Goal: Find contact information: Find contact information

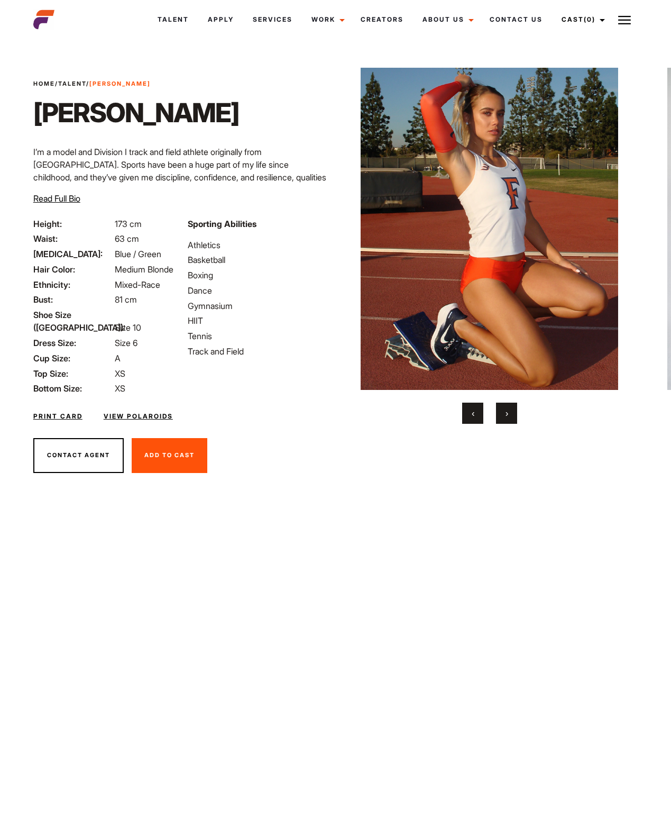
click at [80, 445] on button "Contact Agent" at bounding box center [78, 455] width 90 height 35
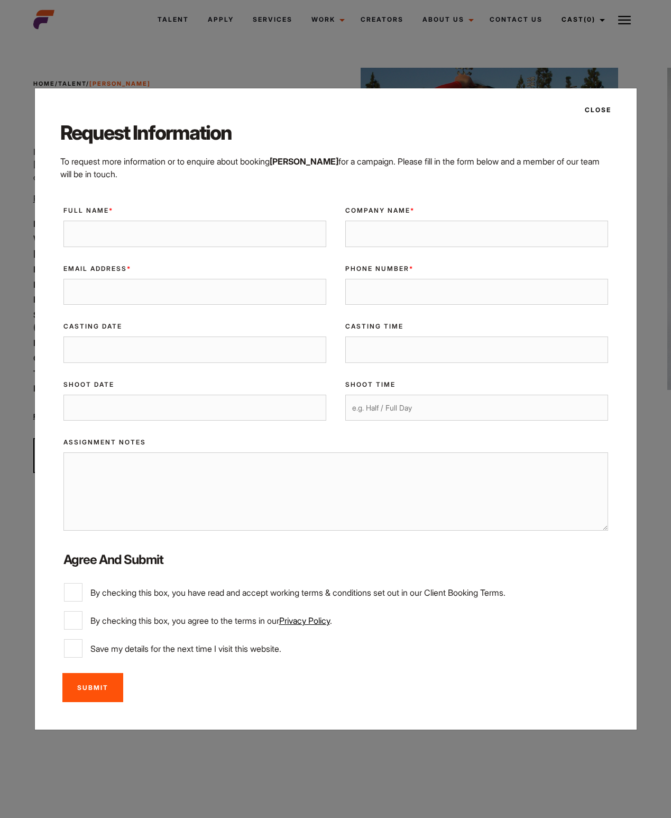
click at [606, 108] on button "Close" at bounding box center [595, 110] width 33 height 18
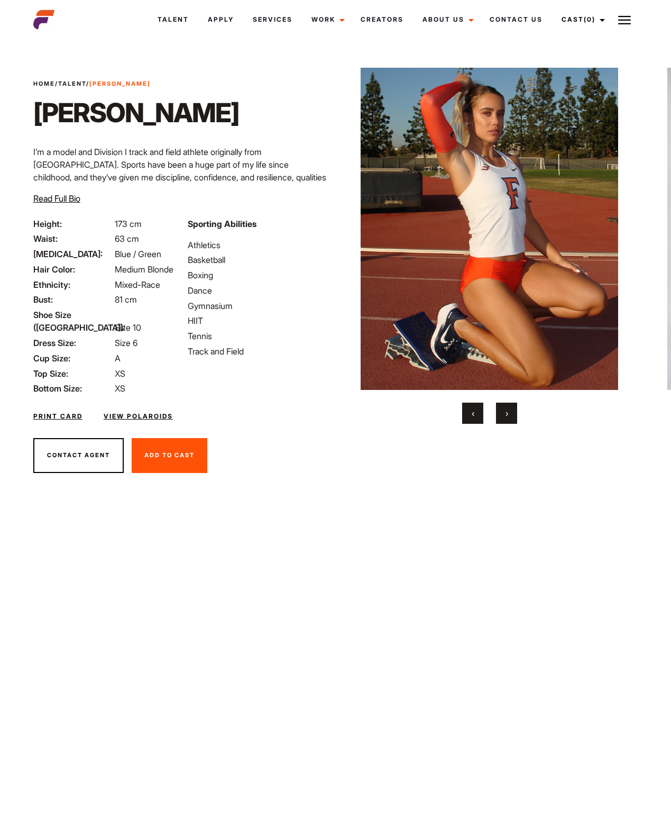
click at [592, 190] on img at bounding box center [490, 229] width 258 height 322
click at [134, 411] on link "View Polaroids" at bounding box center [138, 416] width 69 height 10
click at [87, 105] on h1 "Tayla Br" at bounding box center [136, 113] width 206 height 32
click at [76, 84] on link "Talent" at bounding box center [72, 83] width 28 height 7
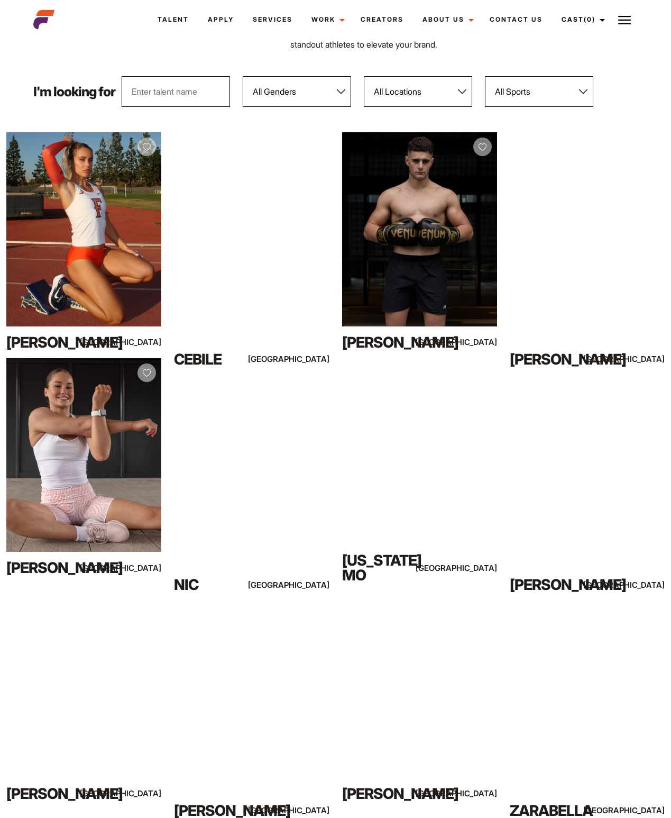
scroll to position [104, 0]
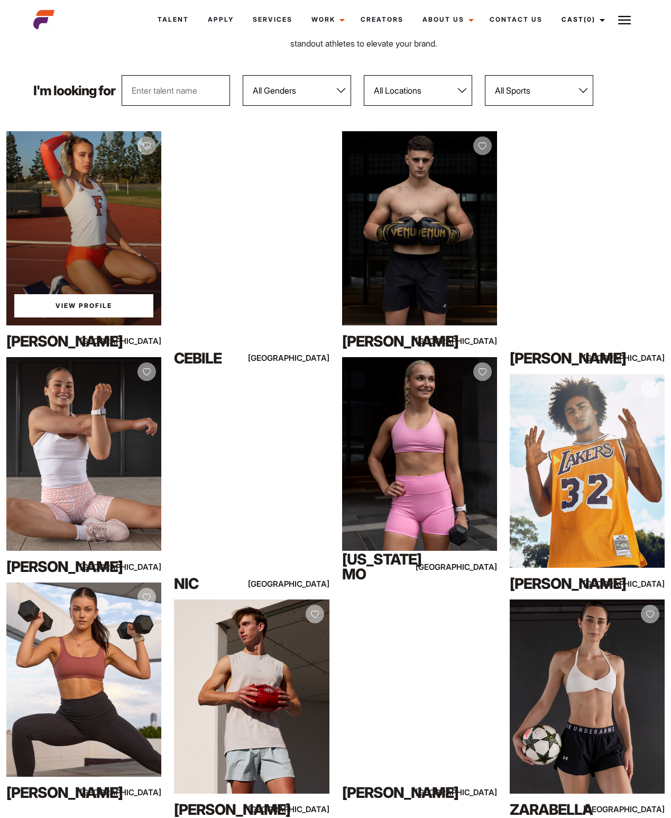
click at [86, 240] on div "View Profile" at bounding box center [83, 228] width 155 height 194
click at [71, 309] on link "View Profile" at bounding box center [83, 305] width 139 height 23
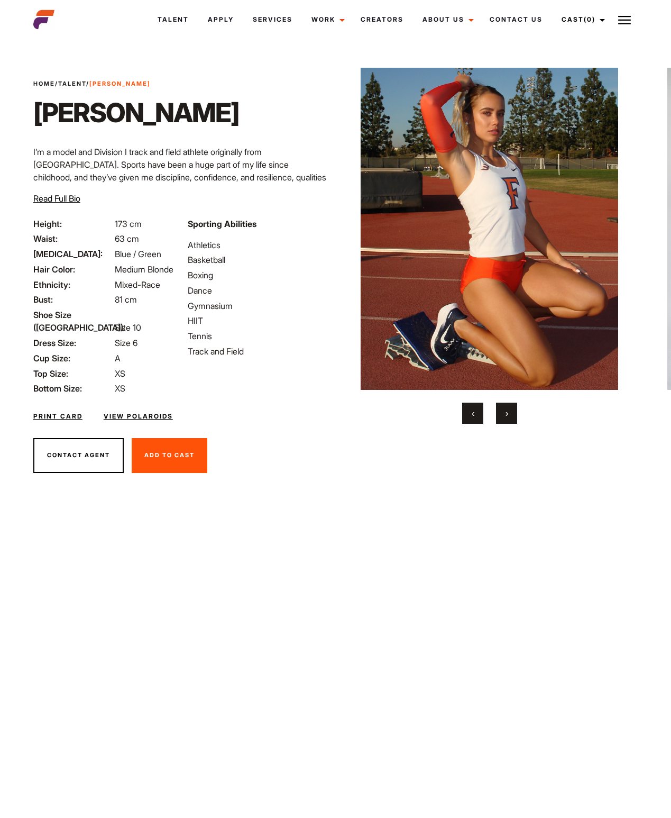
click at [80, 441] on button "Contact Agent" at bounding box center [78, 455] width 90 height 35
click at [142, 270] on span "Medium Blonde" at bounding box center [144, 269] width 59 height 11
click at [508, 414] on button "›" at bounding box center [506, 413] width 21 height 21
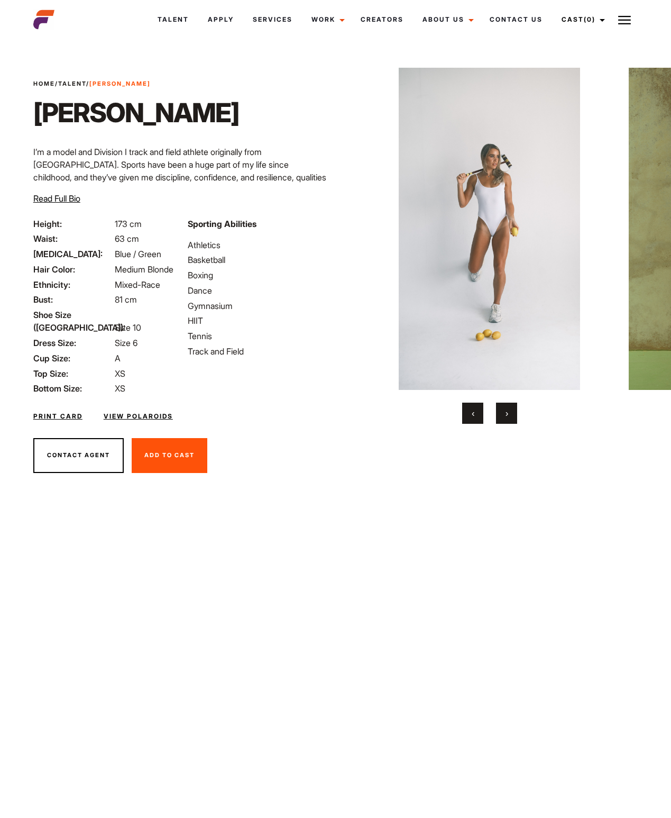
click at [508, 414] on button "›" at bounding box center [506, 413] width 21 height 21
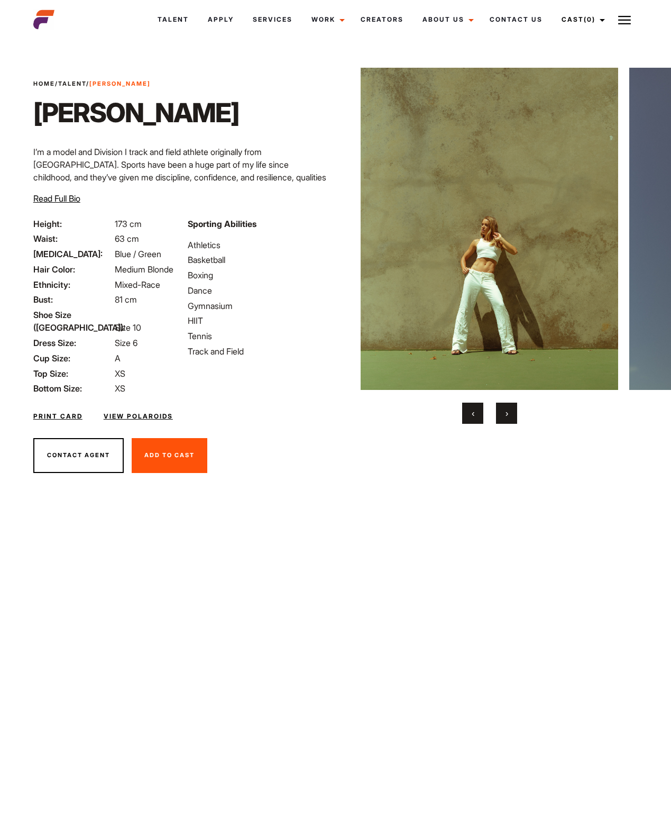
click at [508, 414] on button "›" at bounding box center [506, 413] width 21 height 21
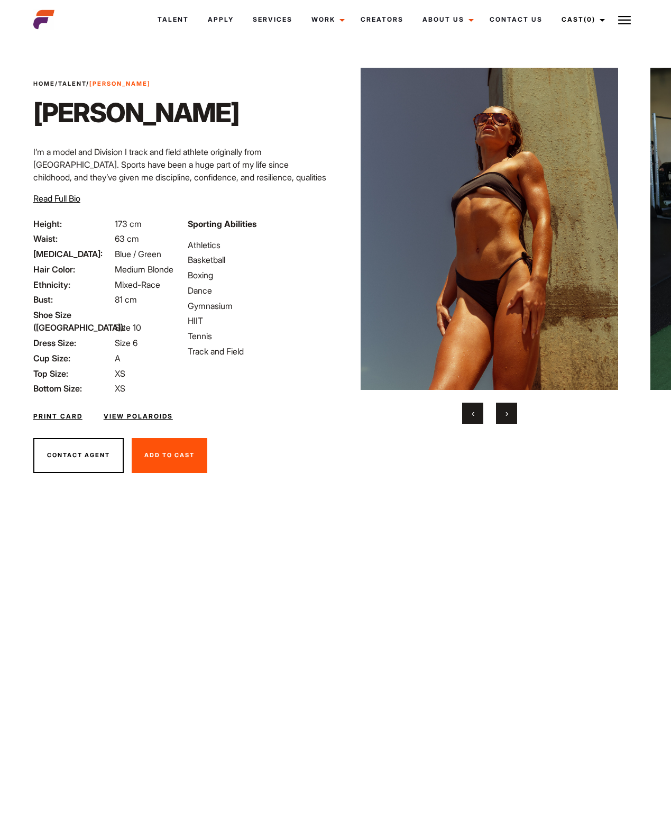
click at [508, 414] on button "›" at bounding box center [506, 413] width 21 height 21
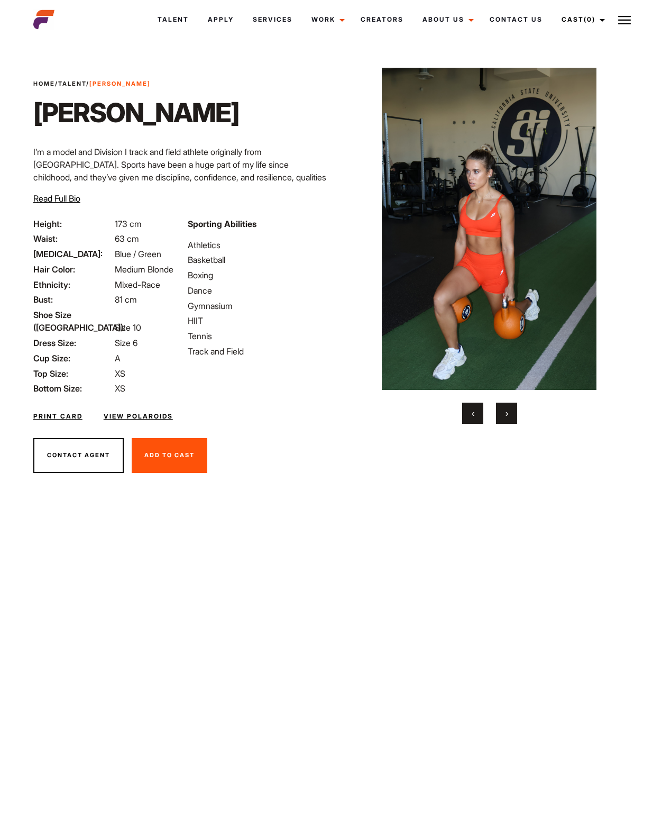
click at [508, 414] on button "›" at bounding box center [506, 413] width 21 height 21
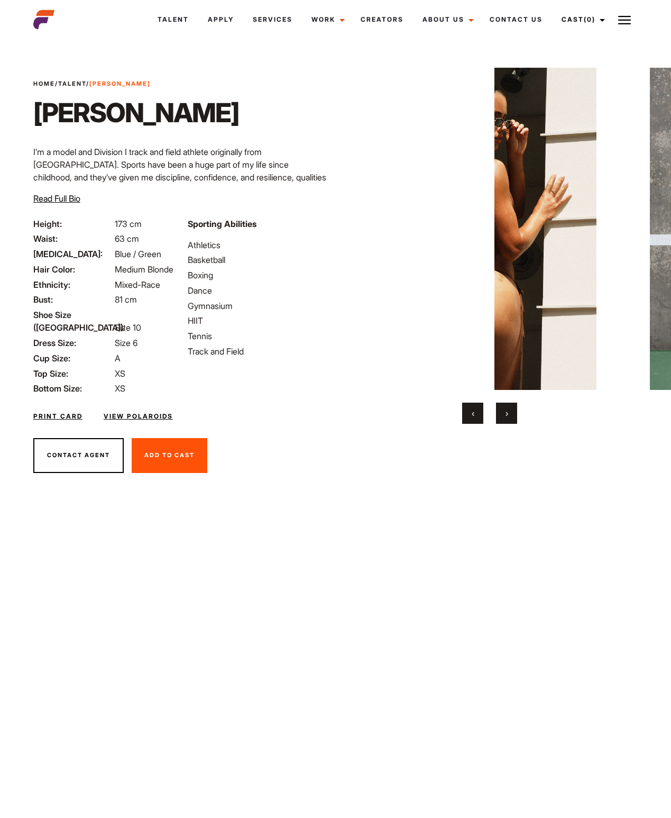
click at [508, 414] on button "›" at bounding box center [506, 413] width 21 height 21
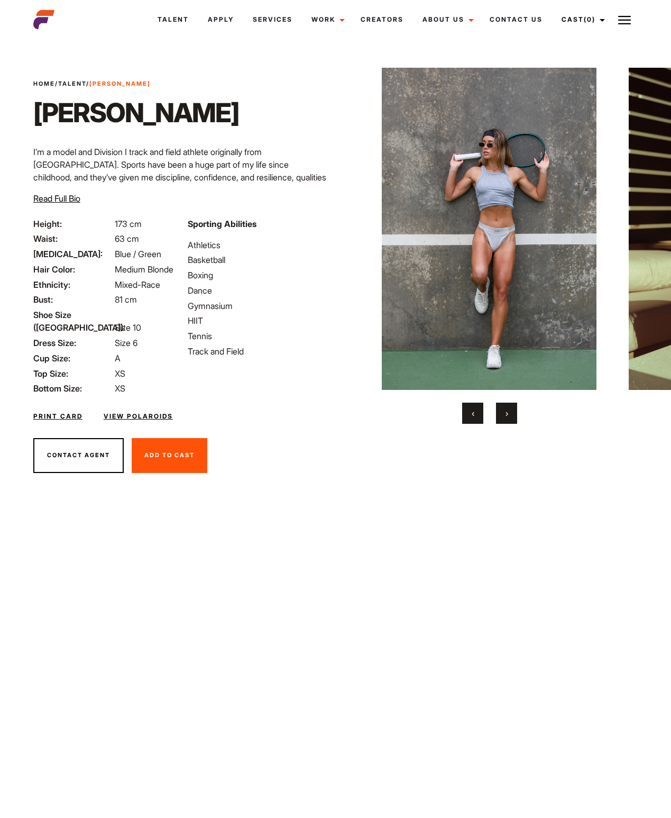
click at [508, 414] on button "›" at bounding box center [506, 413] width 21 height 21
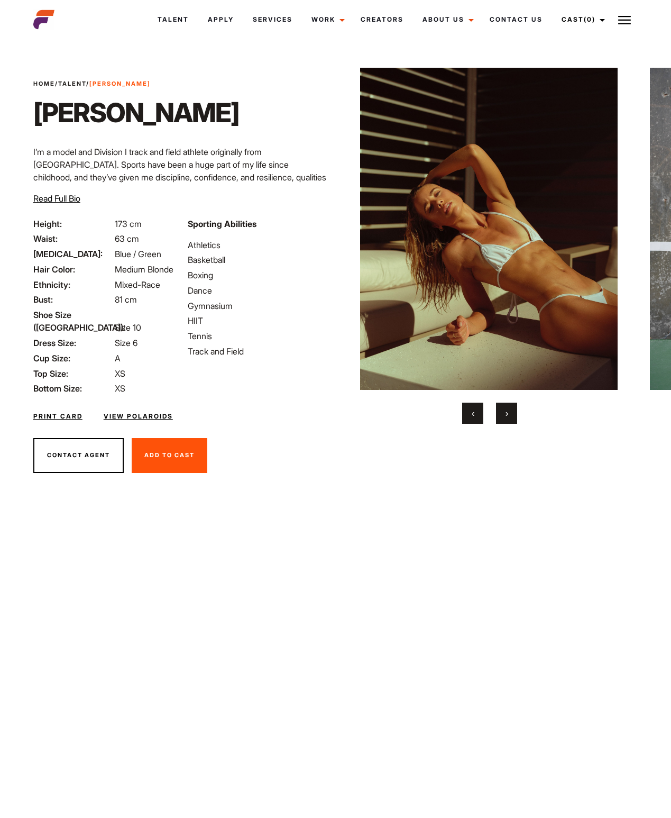
click at [508, 414] on button "›" at bounding box center [506, 413] width 21 height 21
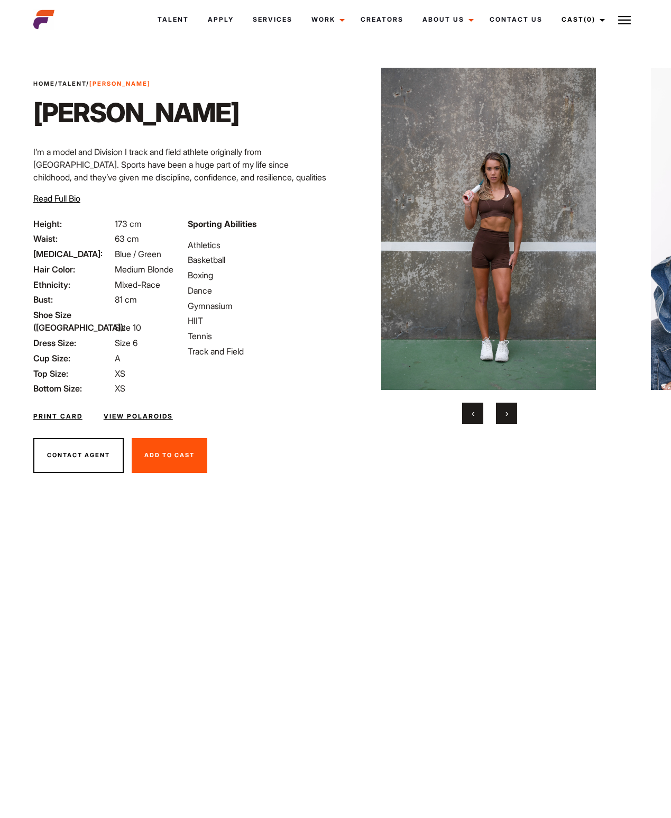
click at [508, 414] on button "›" at bounding box center [506, 413] width 21 height 21
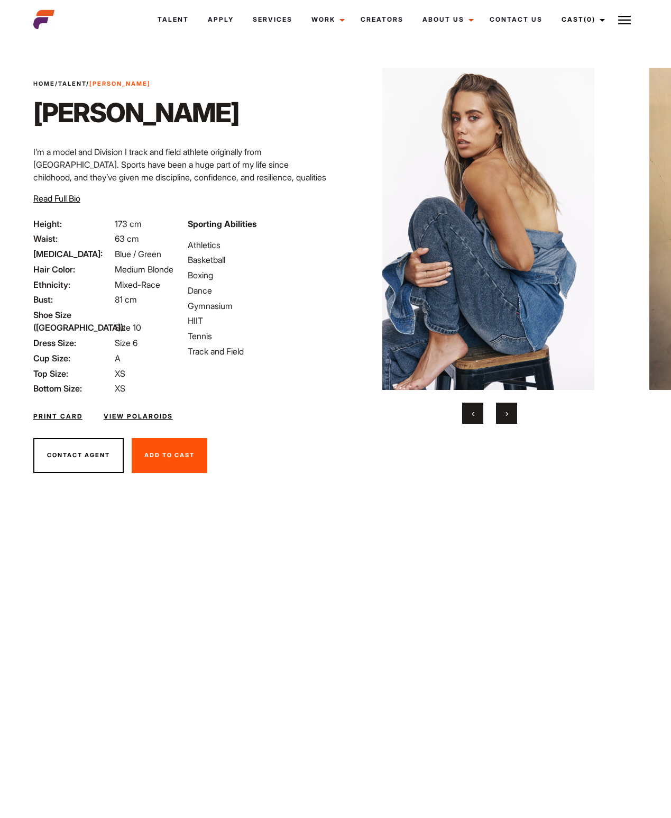
click at [508, 414] on button "›" at bounding box center [506, 413] width 21 height 21
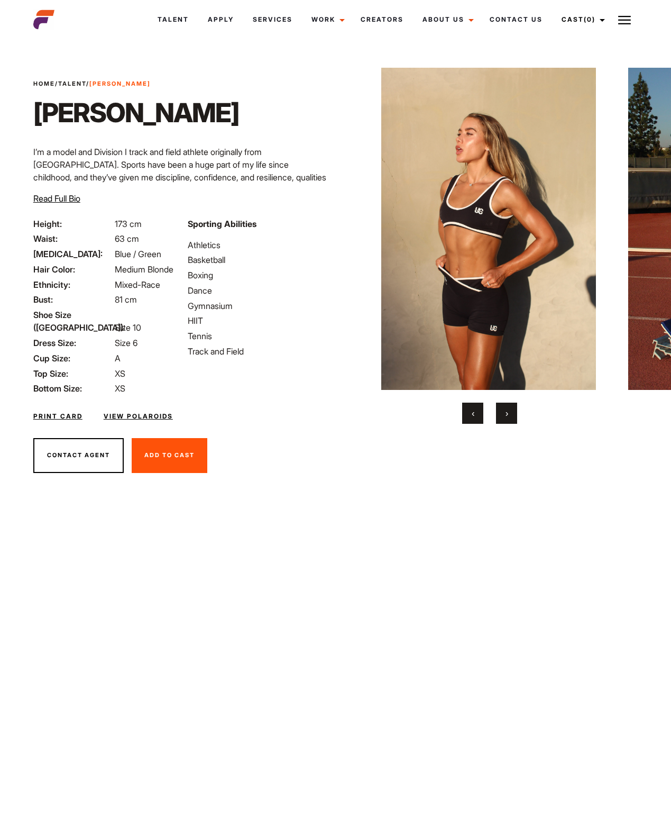
click at [508, 414] on button "›" at bounding box center [506, 413] width 21 height 21
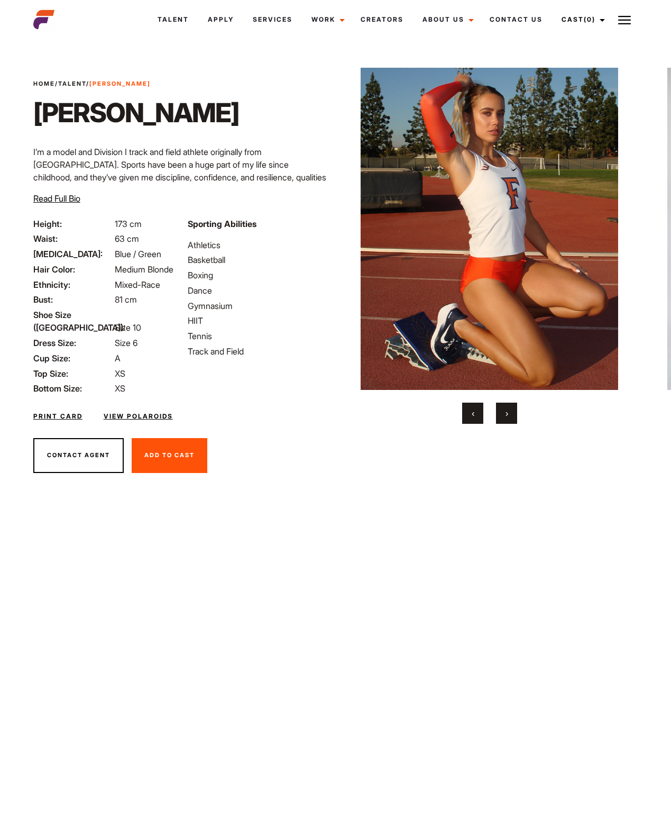
click at [508, 414] on button "›" at bounding box center [506, 413] width 21 height 21
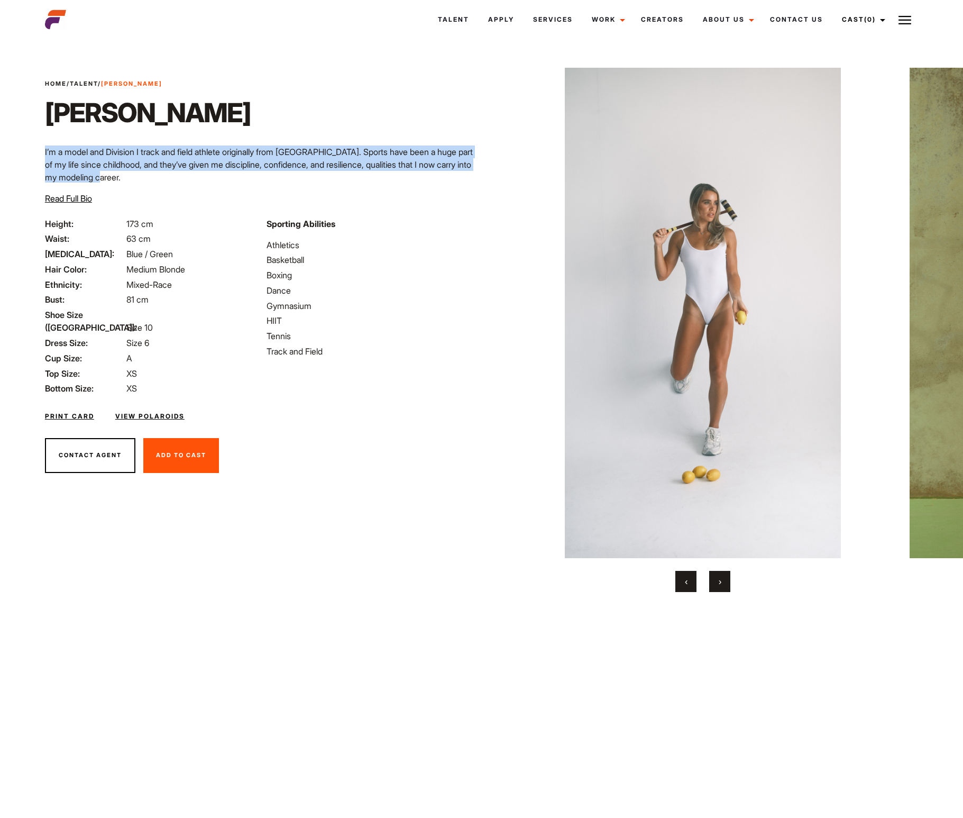
drag, startPoint x: 282, startPoint y: 177, endPoint x: 277, endPoint y: 142, distance: 35.9
click at [277, 142] on div "Home / Talent / Tayla Br Tayla Br I’m a model and Division I track and field at…" at bounding box center [260, 148] width 443 height 138
drag, startPoint x: 277, startPoint y: 142, endPoint x: 276, endPoint y: 177, distance: 35.5
click at [276, 177] on div "Home / Talent / Tayla Br Tayla Br I’m a model and Division I track and field at…" at bounding box center [260, 148] width 443 height 138
click at [276, 177] on p "I’m a model and Division I track and field athlete originally from [GEOGRAPHIC_…" at bounding box center [260, 164] width 431 height 38
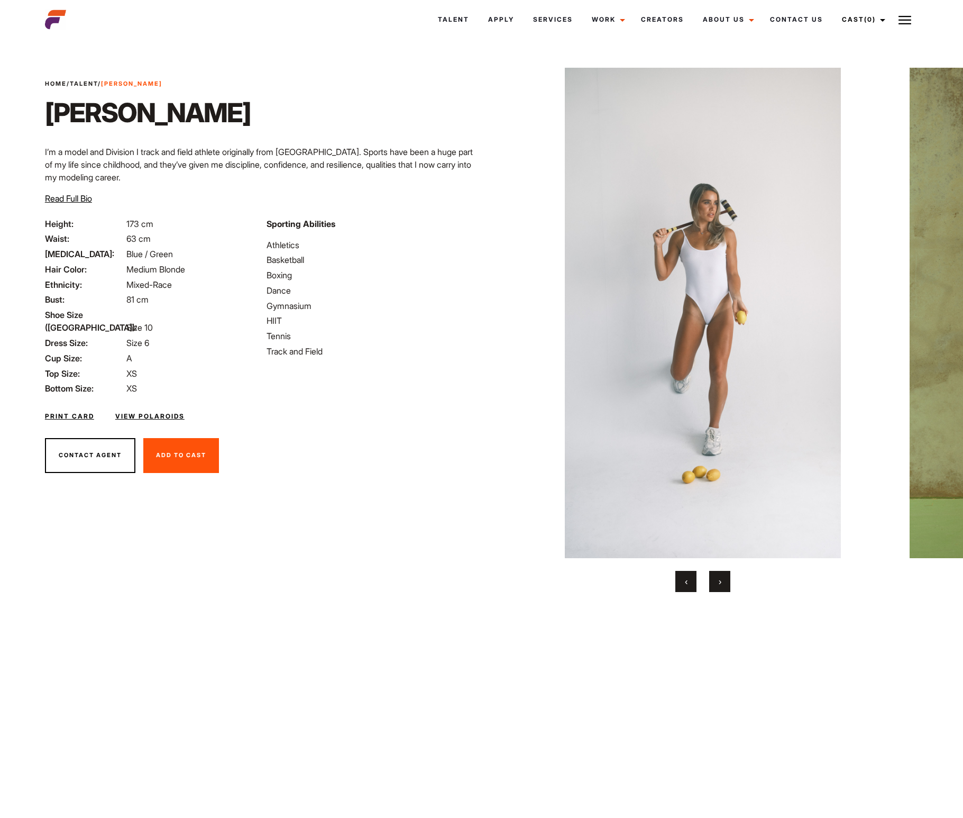
click at [63, 198] on span "Read Full Bio" at bounding box center [68, 198] width 47 height 11
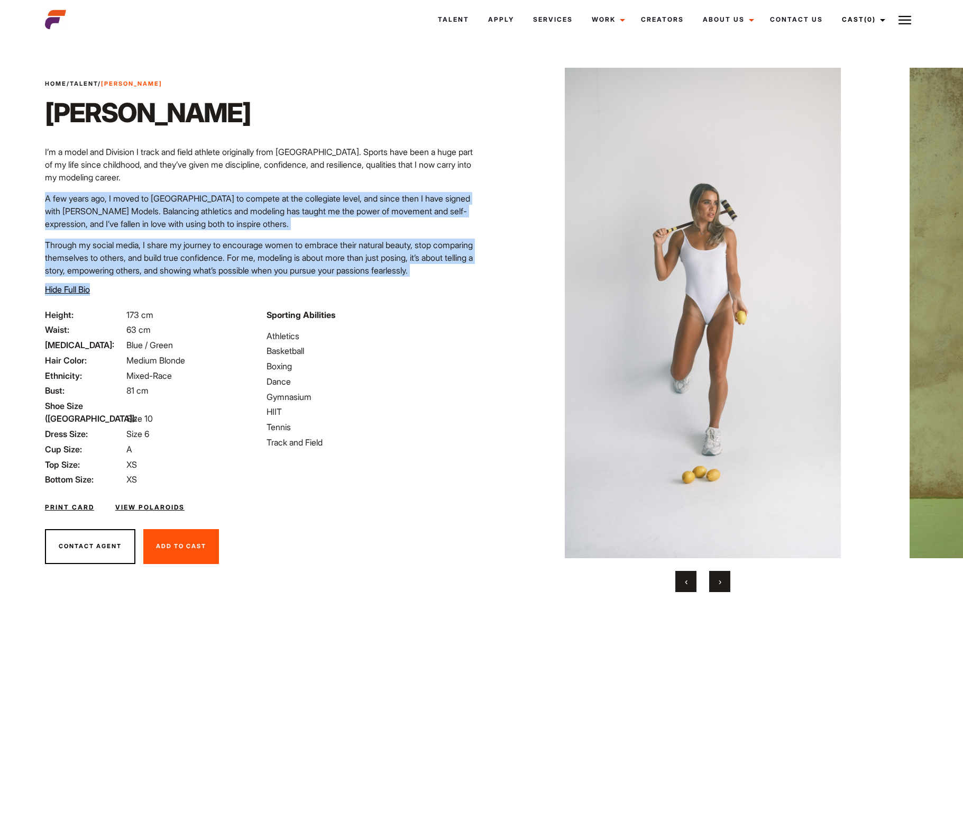
drag, startPoint x: 229, startPoint y: 191, endPoint x: 305, endPoint y: 283, distance: 118.7
click at [305, 283] on div "Home / Talent / Tayla Br Tayla Br I’m a model and Division I track and field at…" at bounding box center [260, 193] width 443 height 229
drag, startPoint x: 305, startPoint y: 274, endPoint x: 288, endPoint y: 189, distance: 86.2
click at [288, 189] on div "I’m a model and Division I track and field athlete originally from New Zealand.…" at bounding box center [260, 210] width 431 height 131
drag, startPoint x: 288, startPoint y: 189, endPoint x: 356, endPoint y: 273, distance: 108.3
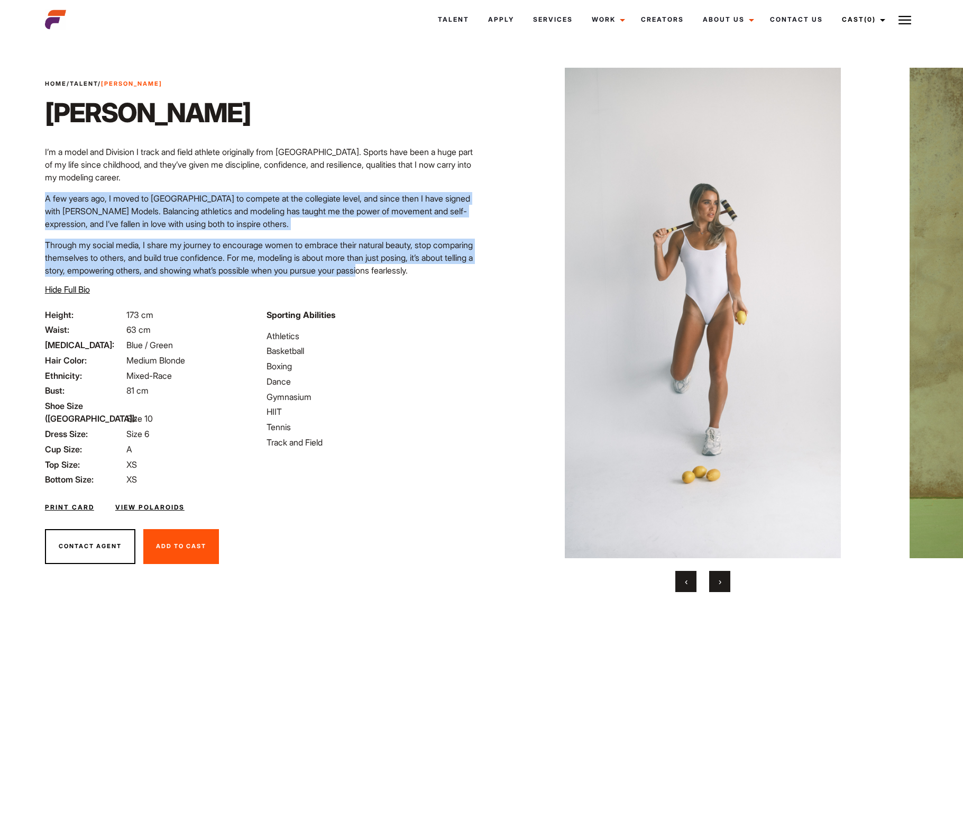
click at [356, 273] on div "I’m a model and Division I track and field athlete originally from New Zealand.…" at bounding box center [260, 210] width 431 height 131
click at [356, 273] on p "Through my social media, I share my journey to encourage women to embrace their…" at bounding box center [260, 258] width 431 height 38
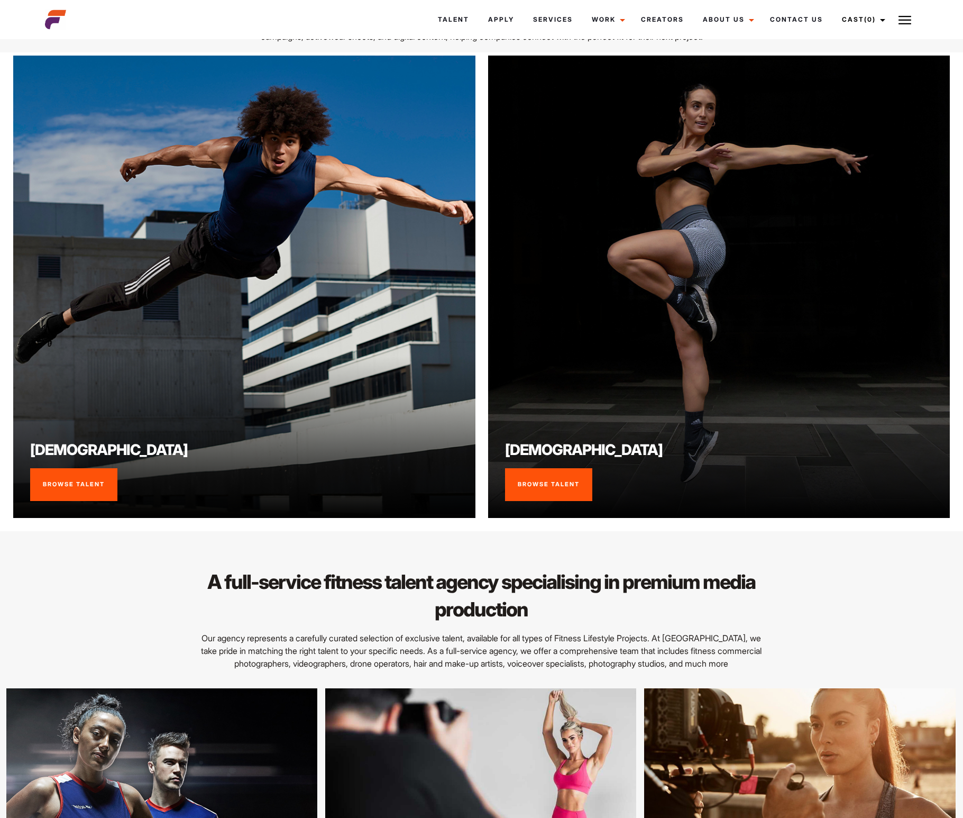
scroll to position [1010, 0]
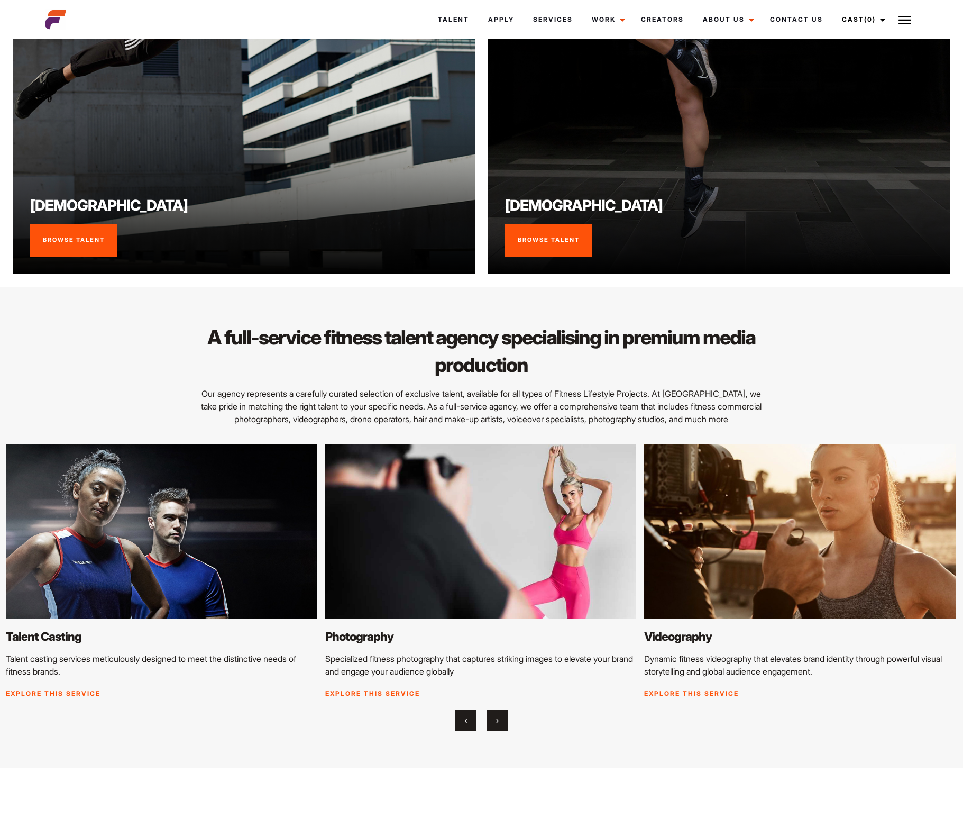
click at [545, 240] on link "Browse Talent" at bounding box center [548, 240] width 87 height 33
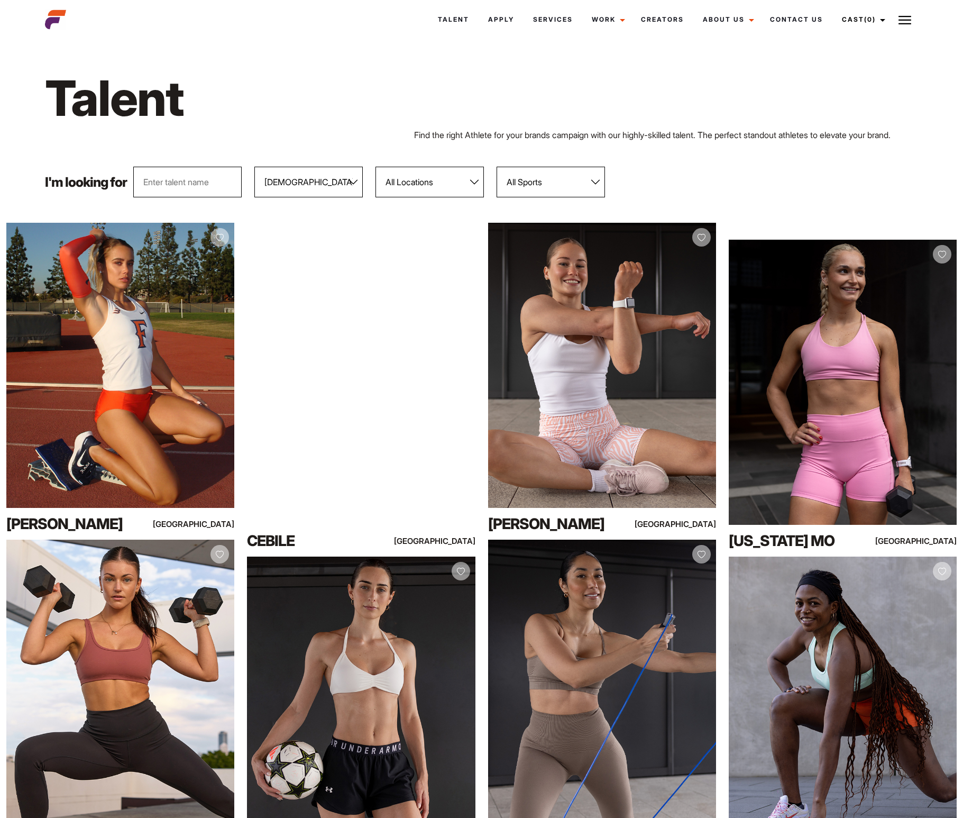
click at [912, 117] on div "Talent" at bounding box center [482, 98] width 886 height 61
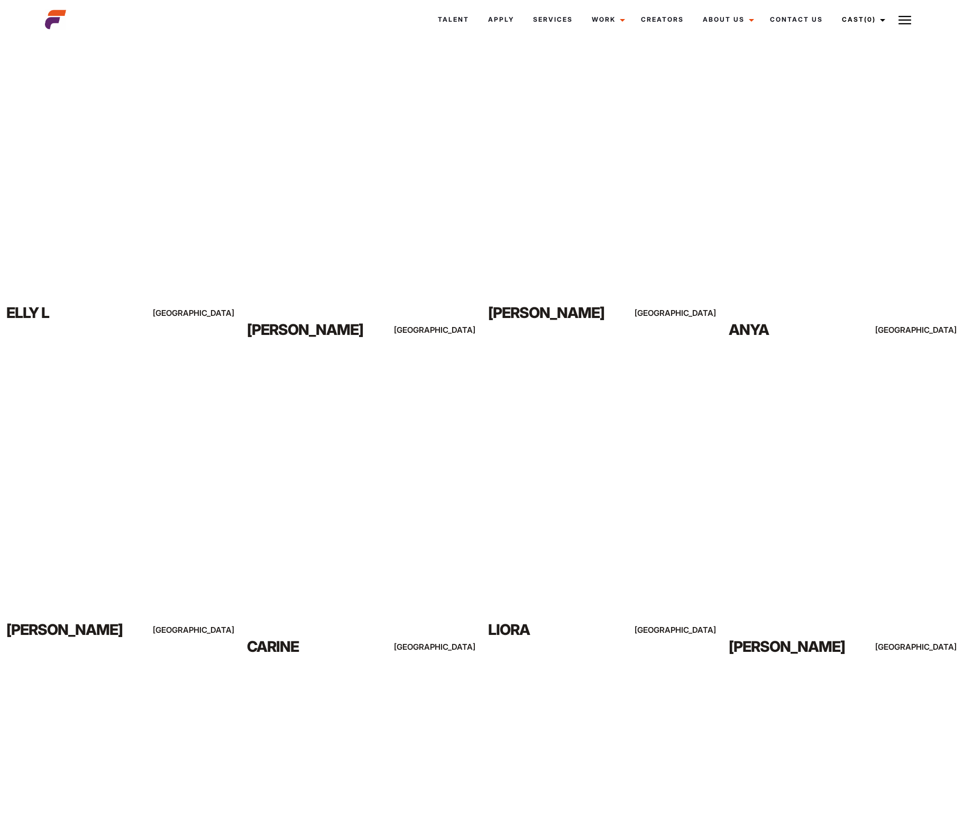
scroll to position [1038, 0]
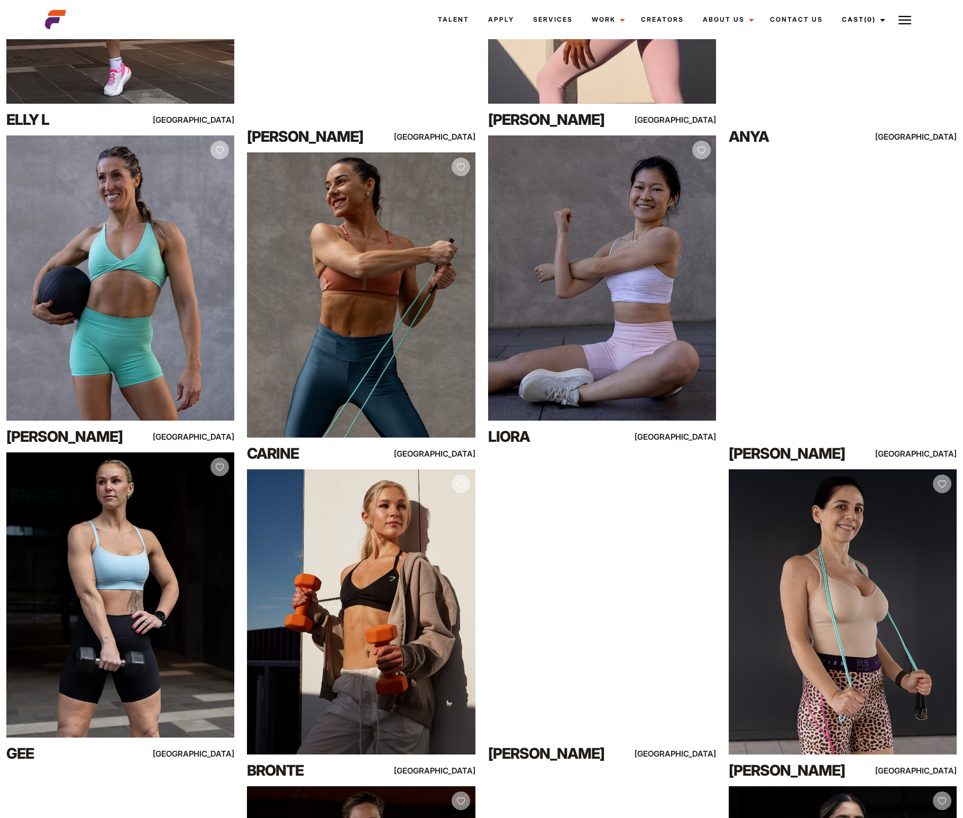
click at [722, 245] on div "Your browser does not support the video tag. View Profile [PERSON_NAME] [GEOGRA…" at bounding box center [842, 302] width 241 height 334
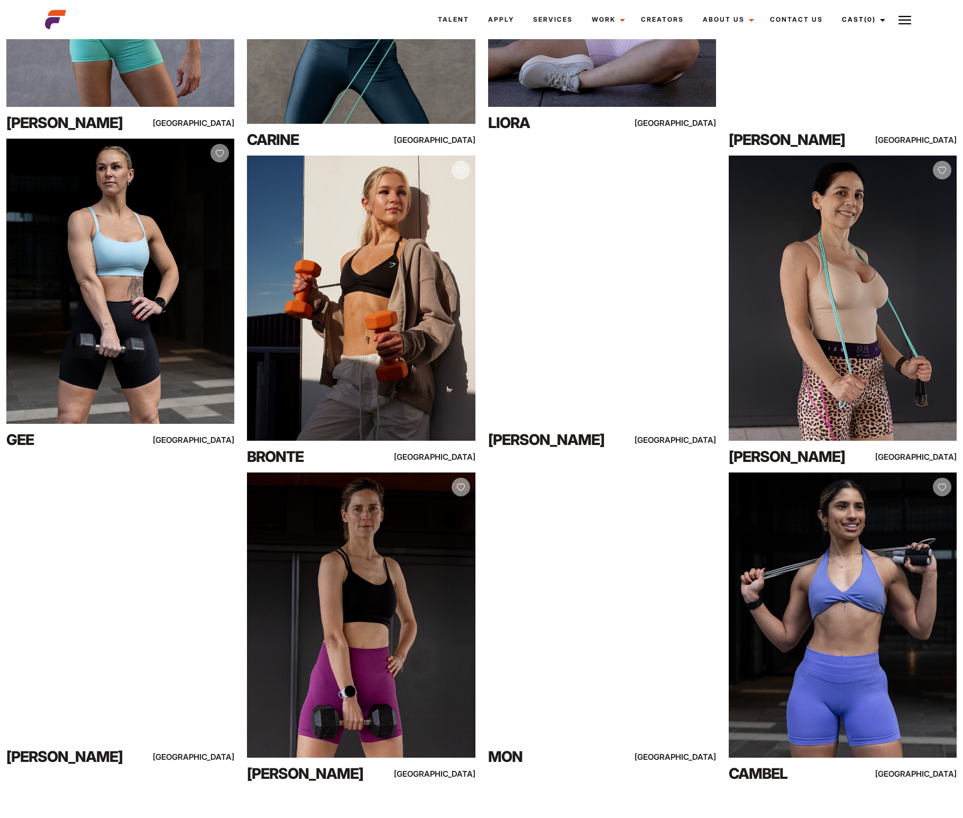
scroll to position [1682, 0]
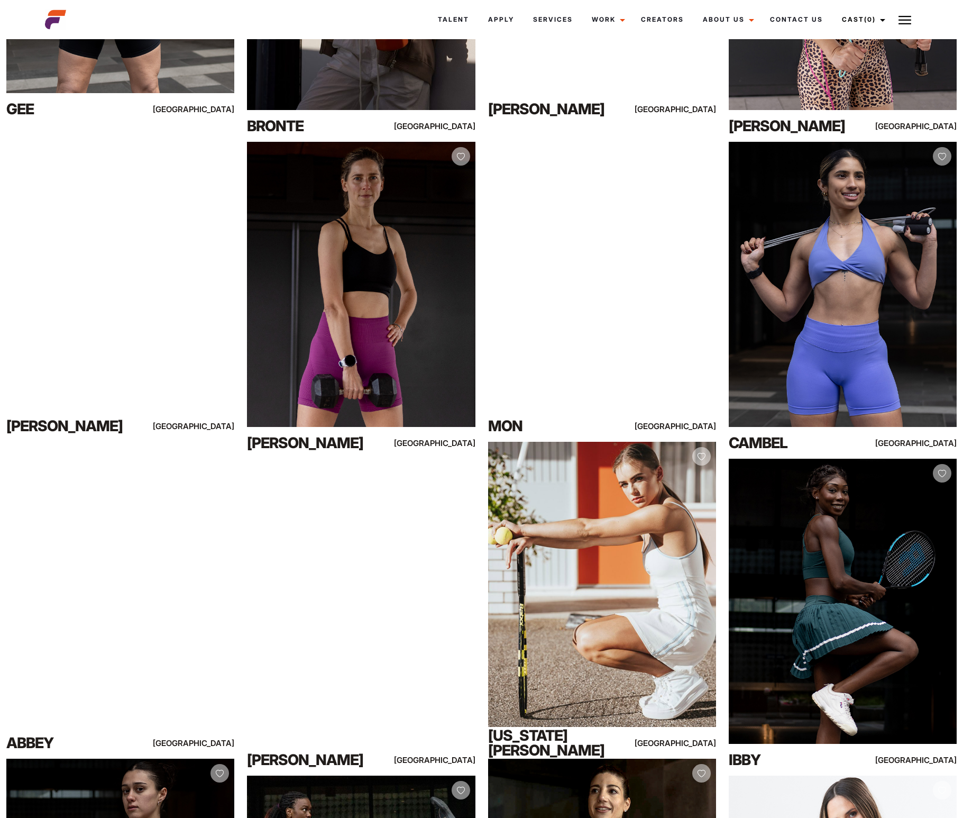
click at [482, 273] on div "Your browser does not support the video tag. View Profile Mon Melbourne" at bounding box center [602, 283] width 241 height 317
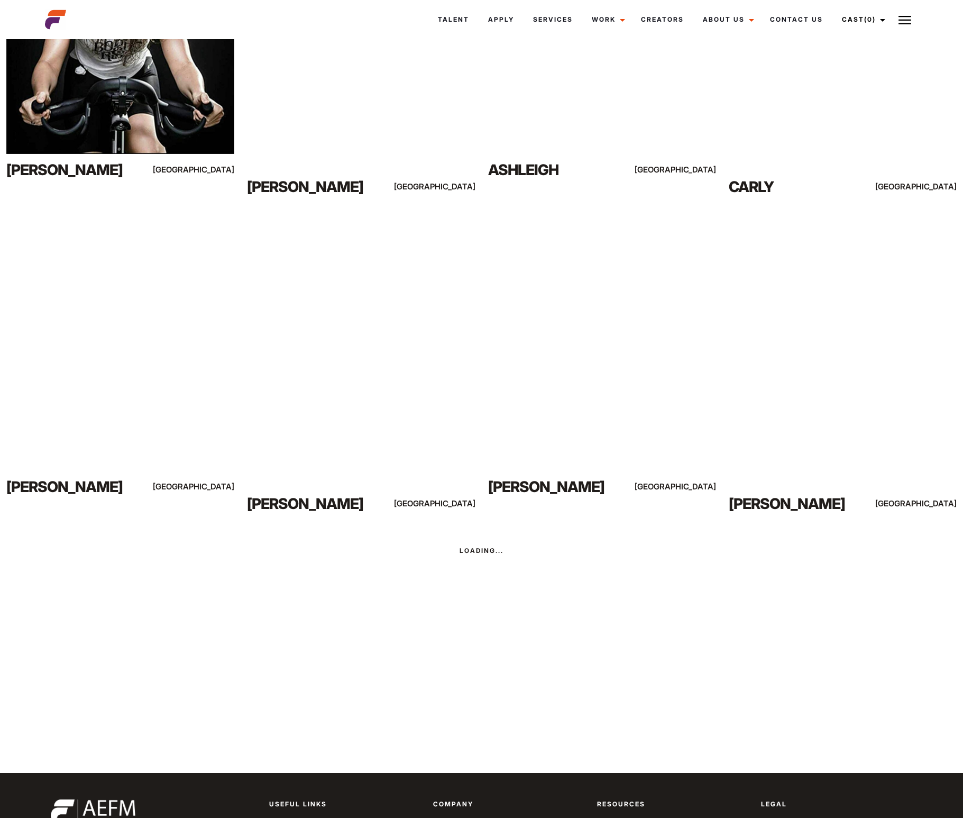
scroll to position [3569, 0]
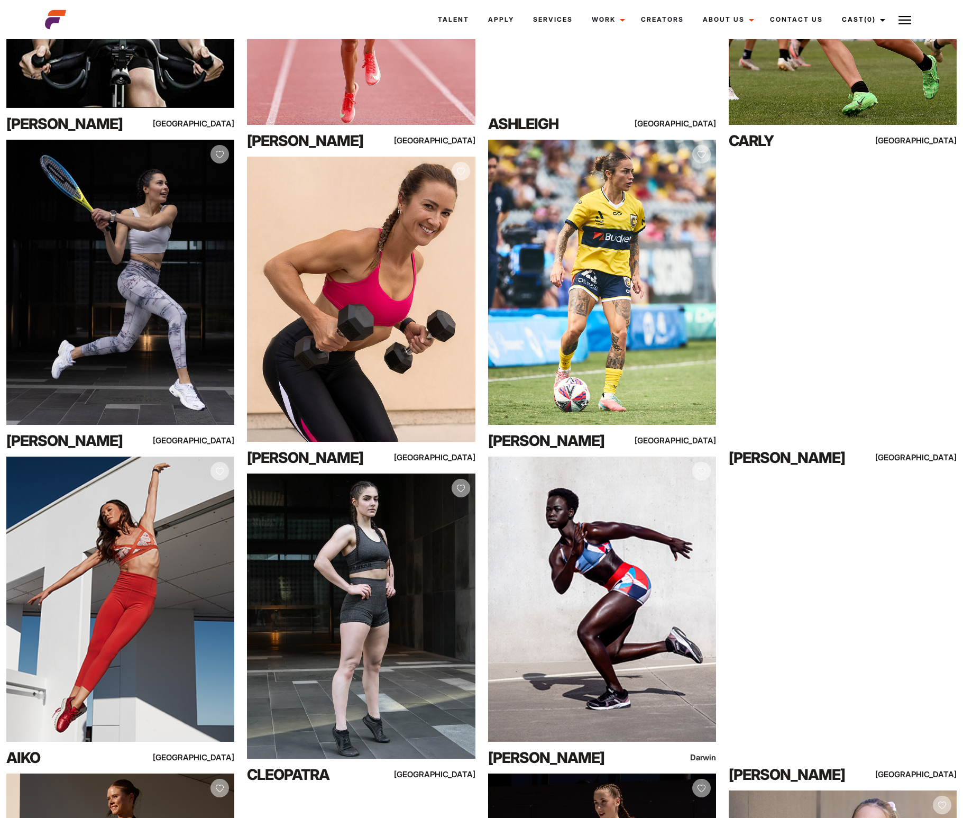
click at [482, 262] on div "View Profile Brooke N Sydney" at bounding box center [602, 298] width 241 height 317
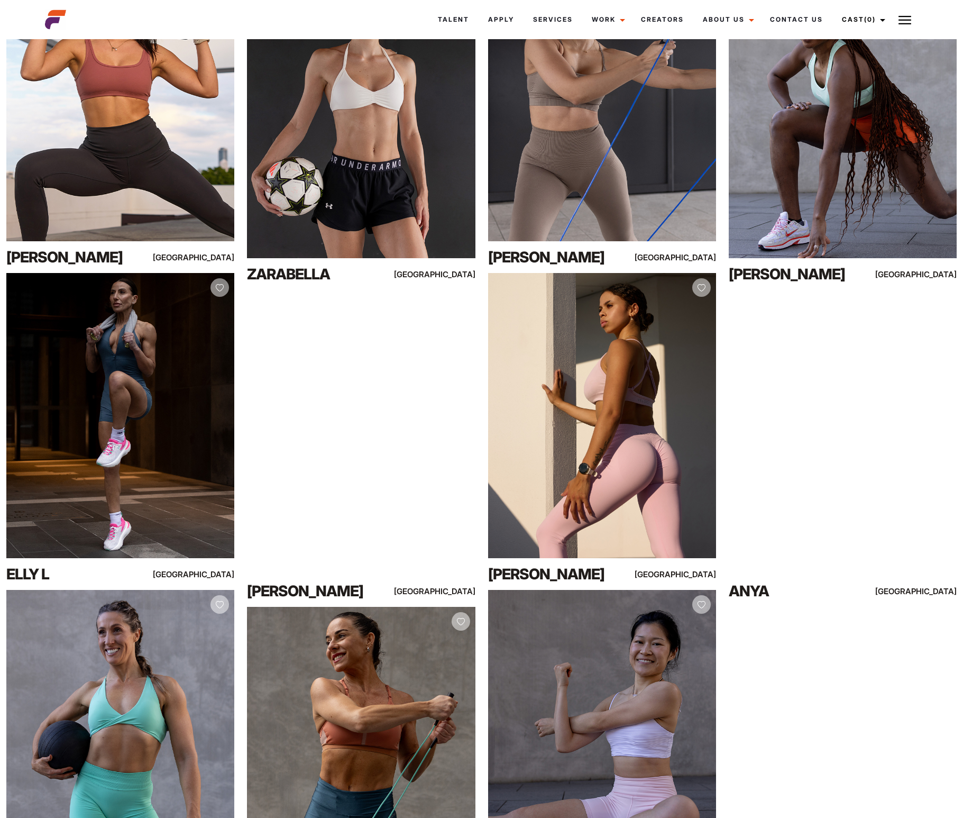
scroll to position [0, 0]
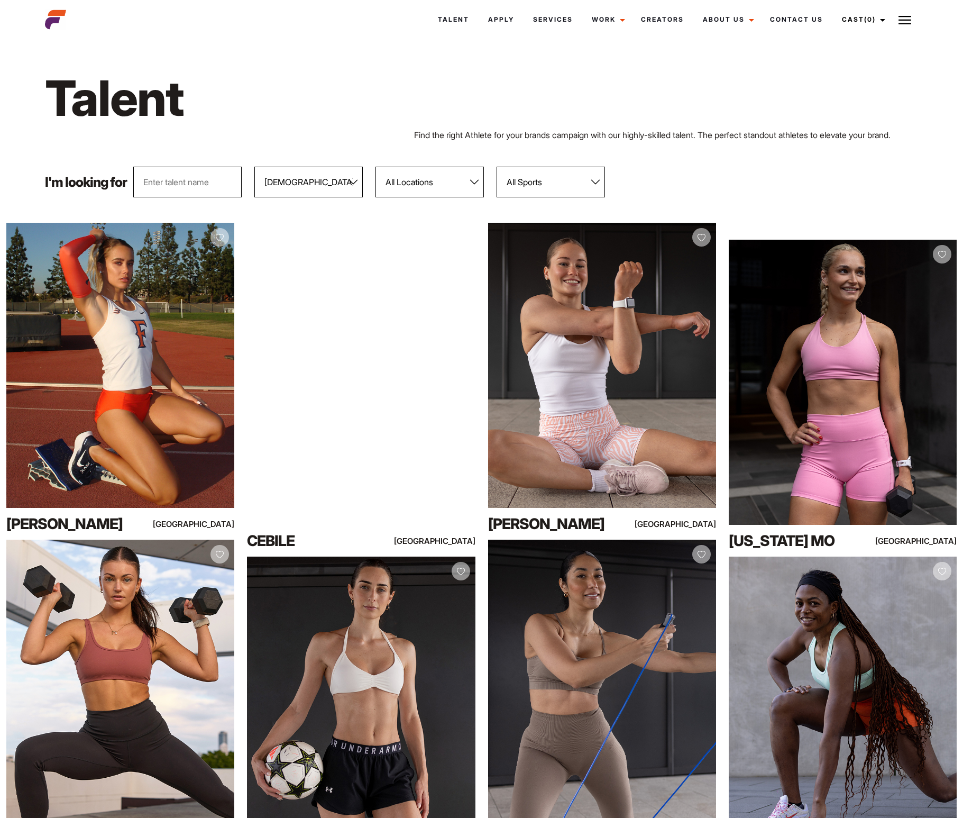
click at [202, 178] on input "text" at bounding box center [187, 182] width 108 height 31
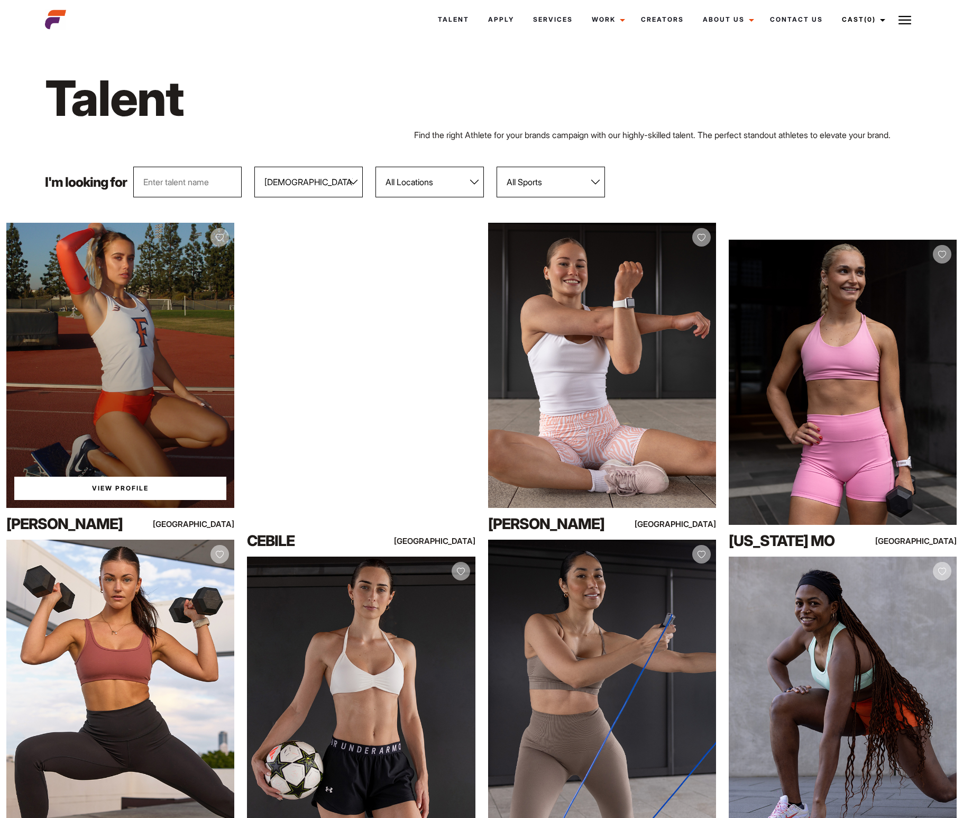
click at [149, 407] on div "View Profile" at bounding box center [120, 365] width 228 height 285
click at [124, 495] on link "View Profile" at bounding box center [120, 488] width 212 height 23
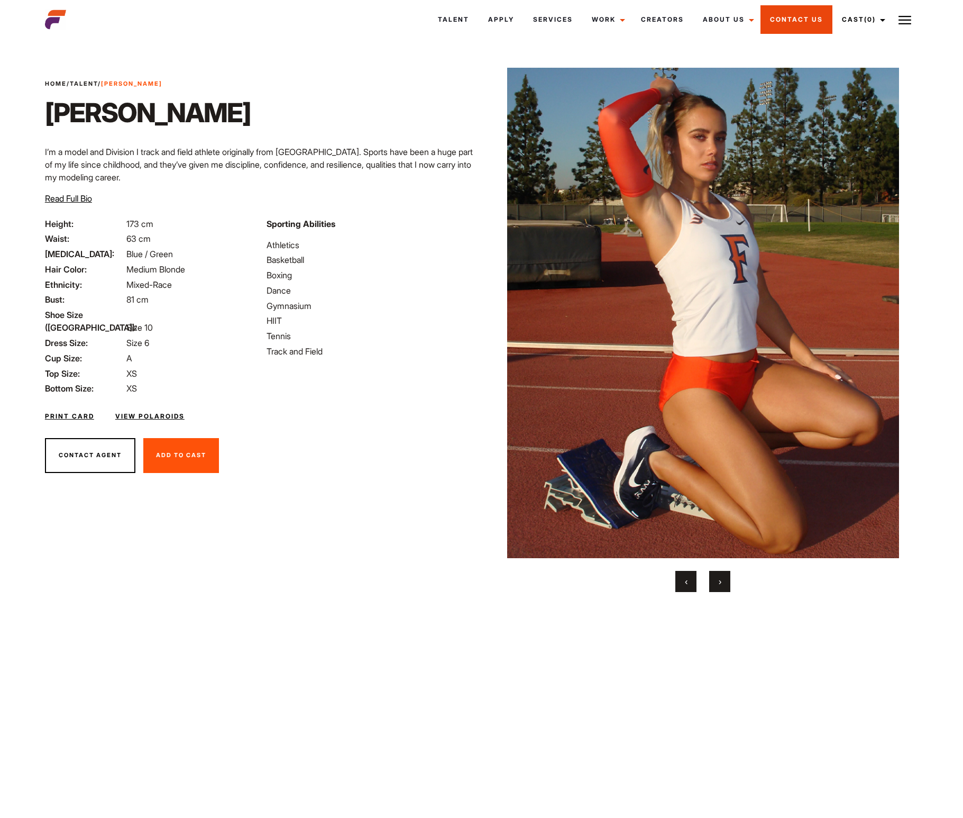
click at [796, 20] on link "Contact Us" at bounding box center [797, 19] width 72 height 29
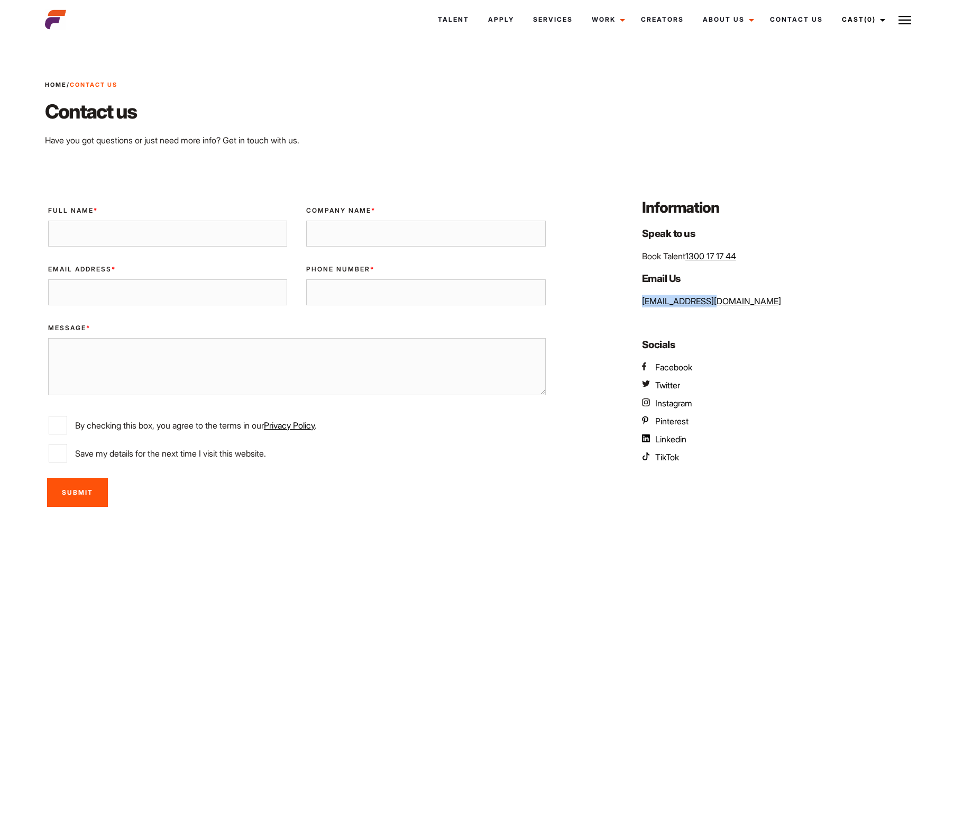
drag, startPoint x: 721, startPoint y: 307, endPoint x: 637, endPoint y: 301, distance: 84.3
click at [637, 301] on div "Information Speak to us Book Talent 1300 17 17 44 Email Us [EMAIL_ADDRESS][DOMA…" at bounding box center [776, 355] width 295 height 316
copy link "[EMAIL_ADDRESS][DOMAIN_NAME]"
